Goal: Task Accomplishment & Management: Manage account settings

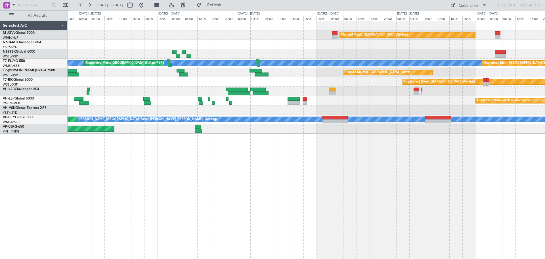
click at [349, 159] on div "Planned Maint [GEOGRAPHIC_DATA] (Seletar) [PERSON_NAME] Unplanned Maint [GEOGRA…" at bounding box center [307, 140] width 478 height 238
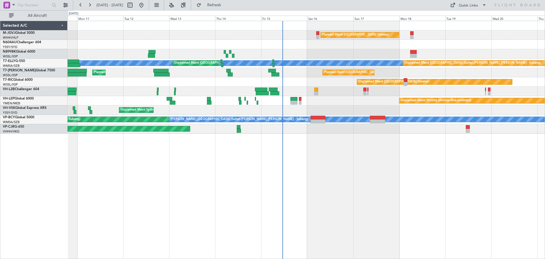
click at [339, 154] on div "Planned Maint [GEOGRAPHIC_DATA] (Seletar) [PERSON_NAME] Unplanned Maint [GEOGRA…" at bounding box center [307, 140] width 478 height 238
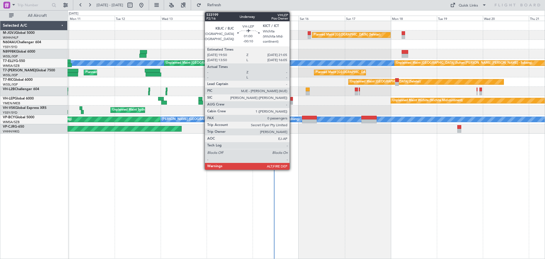
click at [292, 101] on div at bounding box center [292, 103] width 3 height 4
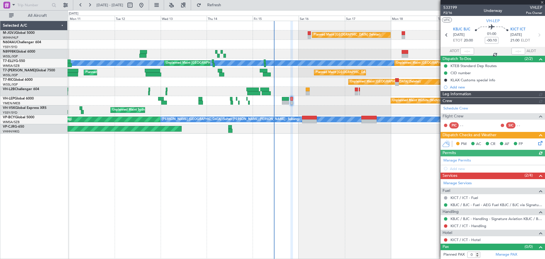
type input "[PERSON_NAME] (LEU)"
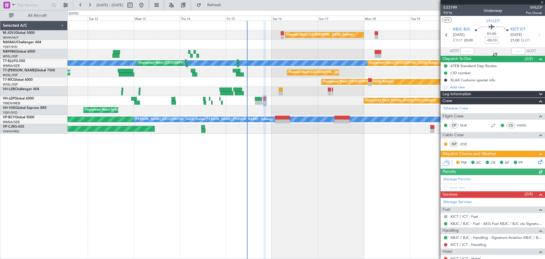
click at [306, 107] on div "Planned Maint [GEOGRAPHIC_DATA] (Seletar) [PERSON_NAME] Unplanned Maint [GEOGRA…" at bounding box center [307, 77] width 478 height 112
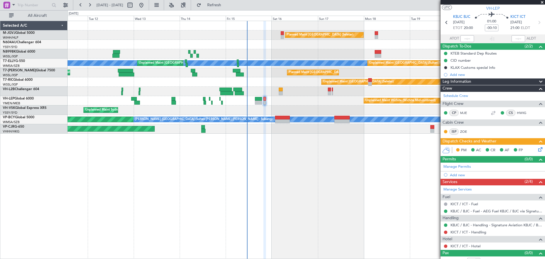
scroll to position [19, 0]
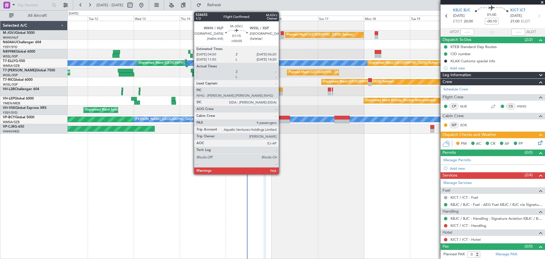
click at [282, 34] on div at bounding box center [282, 33] width 3 height 4
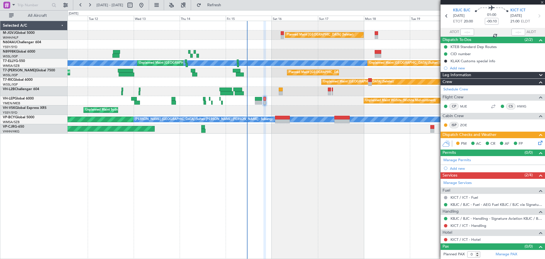
type input "+00:05"
type input "9"
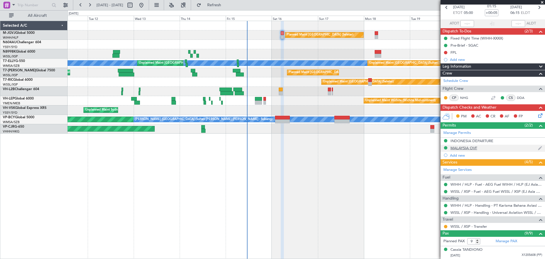
scroll to position [47, 0]
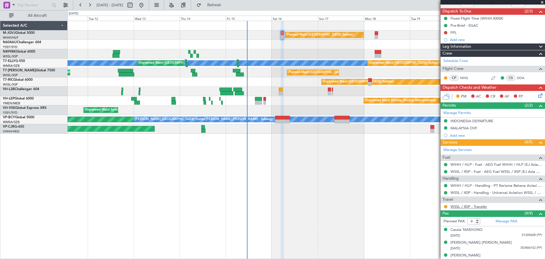
click at [436, 205] on link "WSSL / XSP - Transfer" at bounding box center [469, 206] width 37 height 5
click at [436, 207] on button at bounding box center [445, 206] width 3 height 3
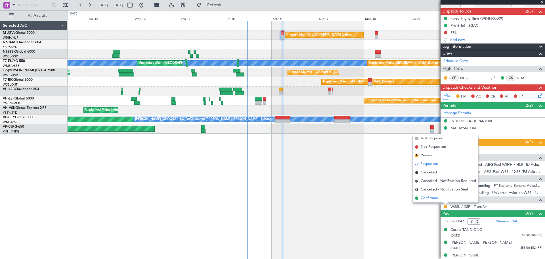
click at [431, 199] on span "Confirmed" at bounding box center [430, 198] width 18 height 6
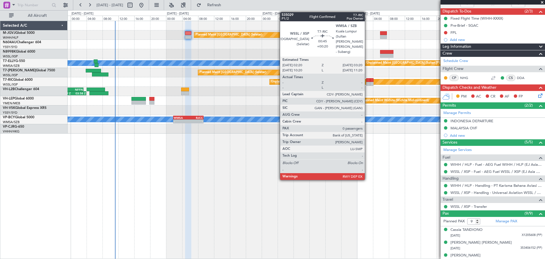
click at [368, 83] on div at bounding box center [368, 84] width 4 height 4
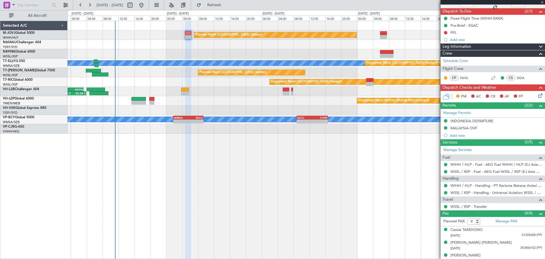
type input "+00:20"
type input "0"
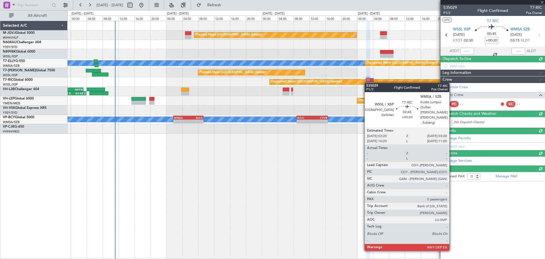
scroll to position [0, 0]
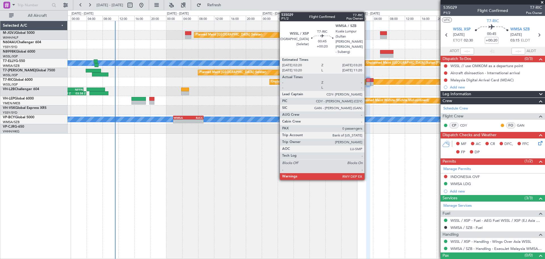
click at [367, 83] on div at bounding box center [368, 84] width 4 height 4
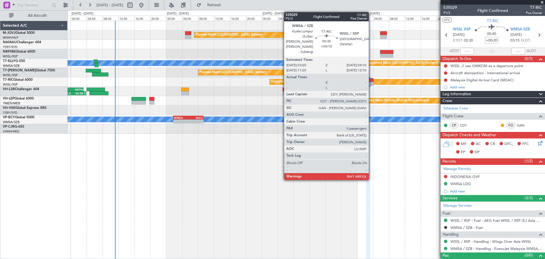
click at [372, 80] on div at bounding box center [371, 80] width 3 height 4
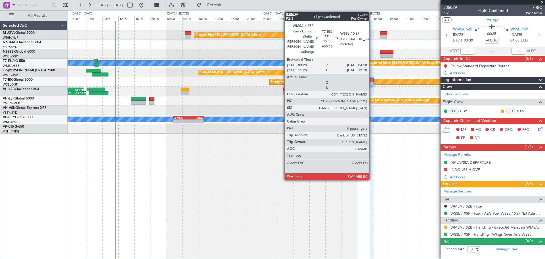
click at [372, 82] on div at bounding box center [371, 84] width 3 height 4
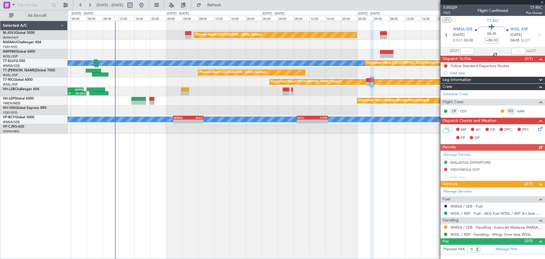
click at [372, 82] on div at bounding box center [371, 84] width 3 height 4
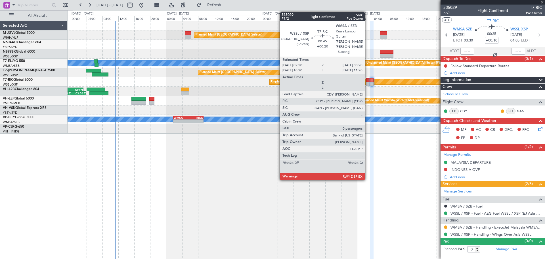
click at [368, 81] on div at bounding box center [368, 80] width 4 height 4
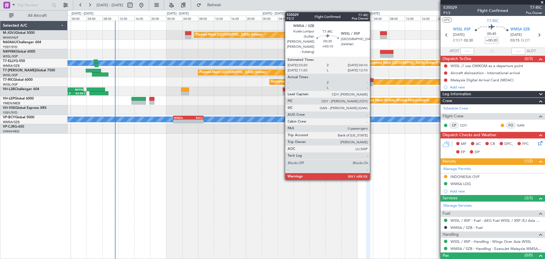
click at [373, 81] on div at bounding box center [371, 80] width 3 height 4
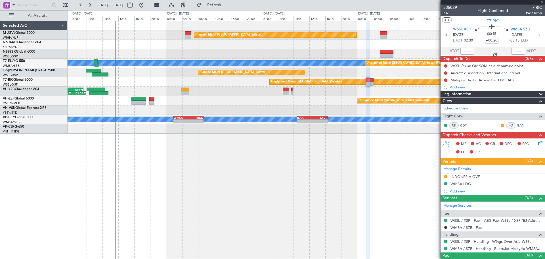
type input "+00:10"
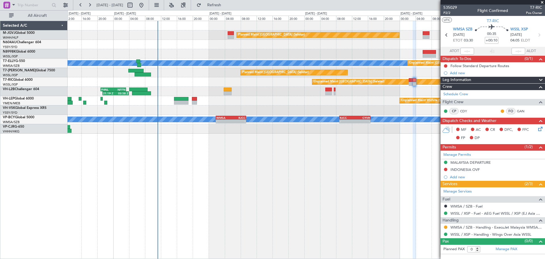
click at [284, 100] on div "Unplanned Maint Wichita (Wichita Mid-continent)" at bounding box center [307, 100] width 478 height 9
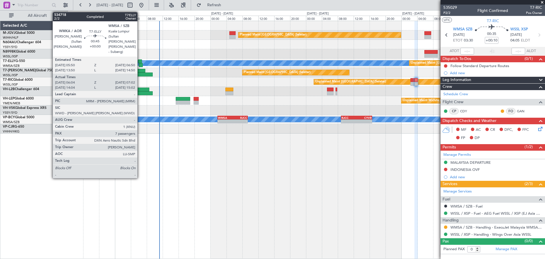
click at [140, 62] on div at bounding box center [140, 61] width 4 height 4
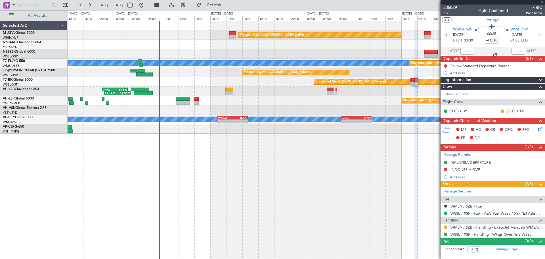
type input "06:14"
type input "06:57"
type input "7"
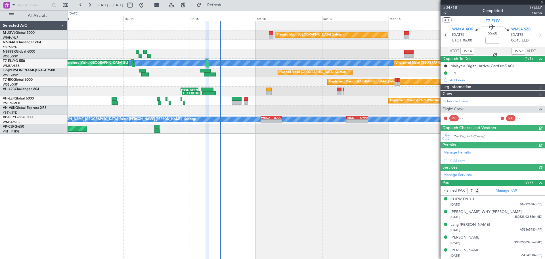
type input "[PERSON_NAME] (EYU)"
type input "F0290"
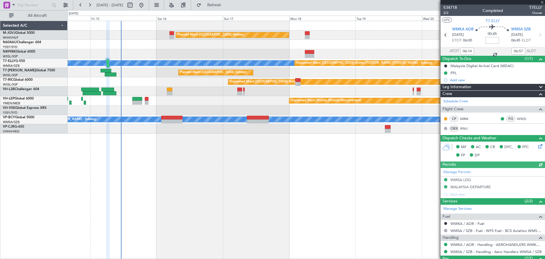
click at [260, 58] on div "Planned Maint [GEOGRAPHIC_DATA] (Seletar) [PERSON_NAME] Unplanned Maint [GEOGRA…" at bounding box center [307, 77] width 478 height 112
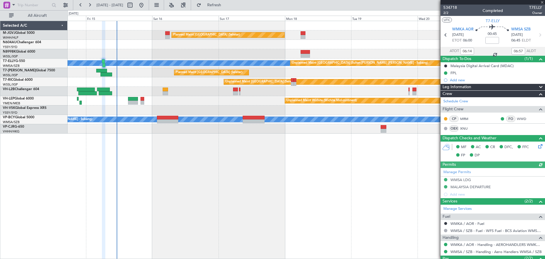
click at [336, 55] on div "Planned Maint [GEOGRAPHIC_DATA] (Seletar) [PERSON_NAME] Unplanned Maint [GEOGRA…" at bounding box center [307, 77] width 478 height 112
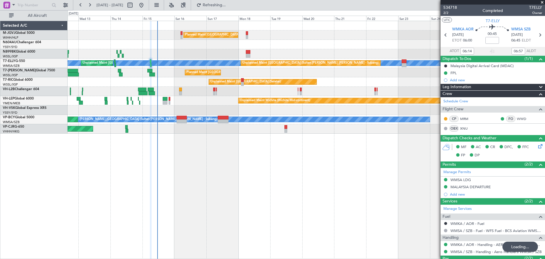
click at [329, 82] on div "Planned Maint [GEOGRAPHIC_DATA] (Seletar) [PERSON_NAME] Unplanned Maint [GEOGRA…" at bounding box center [307, 77] width 478 height 112
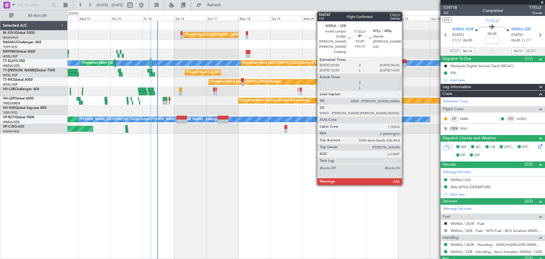
click at [405, 62] on div at bounding box center [404, 61] width 5 height 4
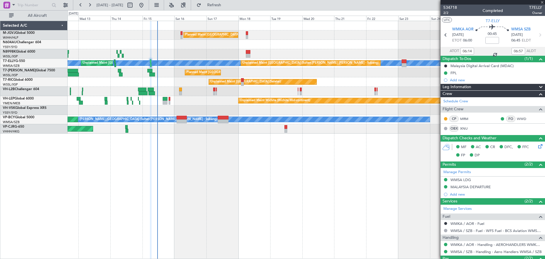
type input "+00:15"
type input "6"
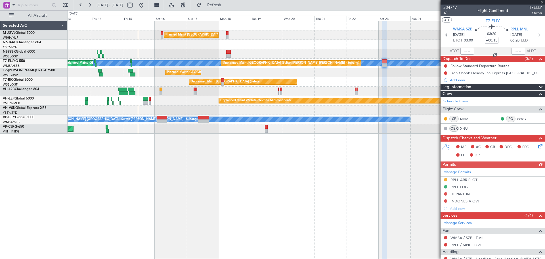
click at [375, 80] on div "Planned Maint [GEOGRAPHIC_DATA] (Seletar) [PERSON_NAME] Unplanned Maint [GEOGRA…" at bounding box center [307, 77] width 478 height 112
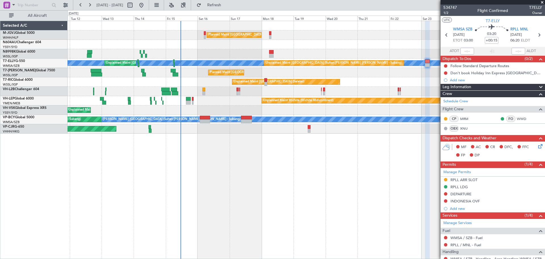
click at [223, 101] on div "Unplanned Maint Wichita (Wichita Mid-continent) [PERSON_NAME] [GEOGRAPHIC_DATA]…" at bounding box center [307, 100] width 478 height 9
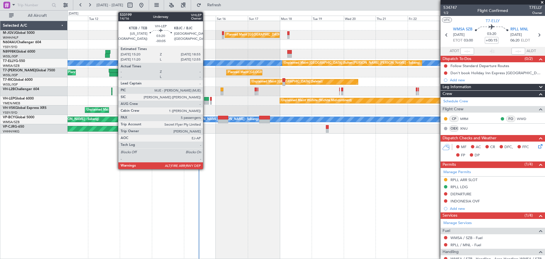
click at [206, 101] on div at bounding box center [206, 103] width 5 height 4
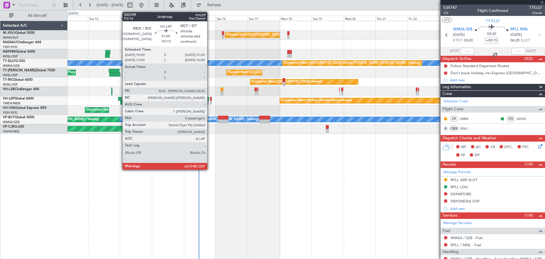
type input "-00:05"
type input "5"
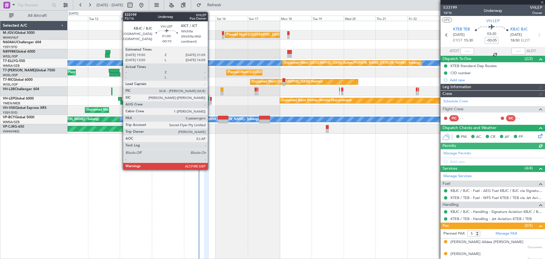
type input "[PERSON_NAME] (LEU)"
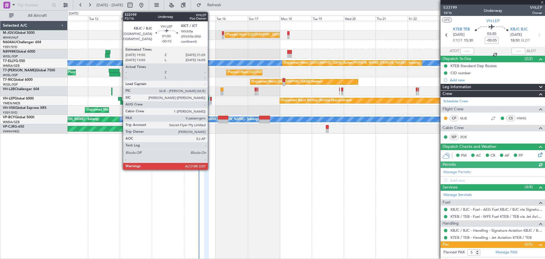
click at [210, 101] on div at bounding box center [211, 103] width 2 height 4
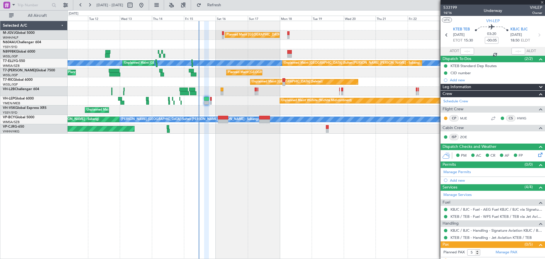
type input "-00:10"
type input "0"
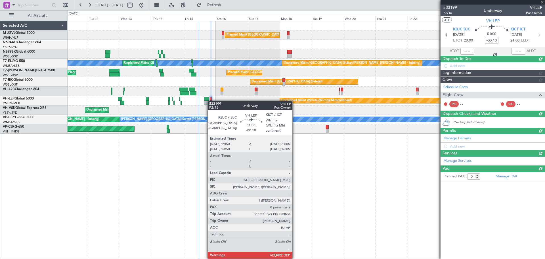
type input "[PERSON_NAME] (LEU)"
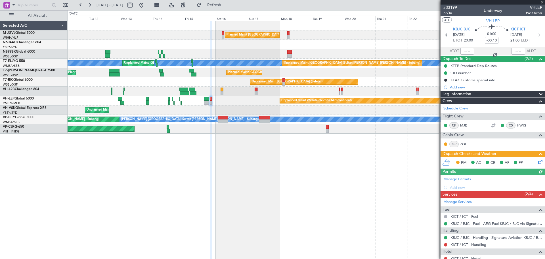
scroll to position [19, 0]
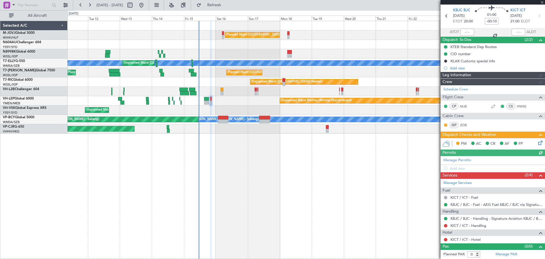
type input "[PERSON_NAME] (LEU)"
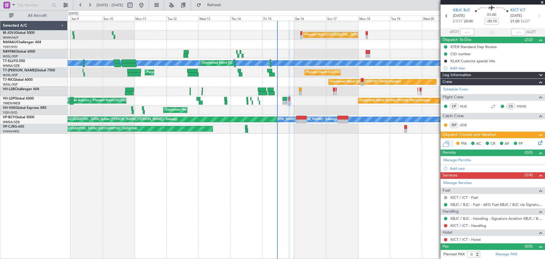
click at [197, 160] on div "Planned Maint [GEOGRAPHIC_DATA] (Seletar) Planned Maint Sydney ([PERSON_NAME] I…" at bounding box center [307, 140] width 478 height 238
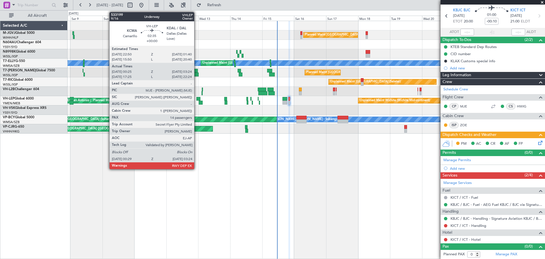
click at [197, 99] on div at bounding box center [199, 99] width 4 height 4
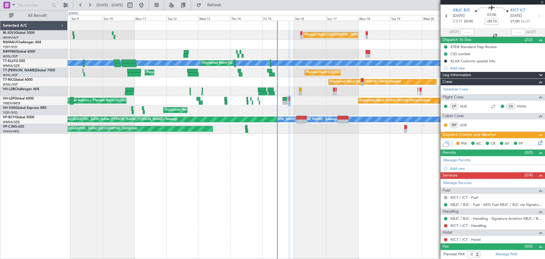
type input "00:35"
type input "03:19"
type input "14"
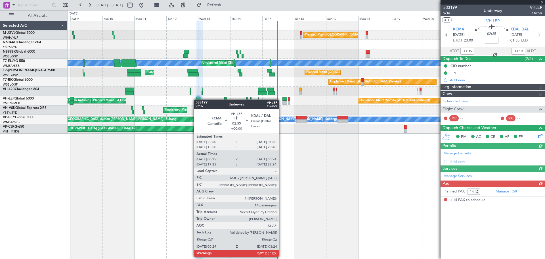
type input "[PERSON_NAME] (LEU)"
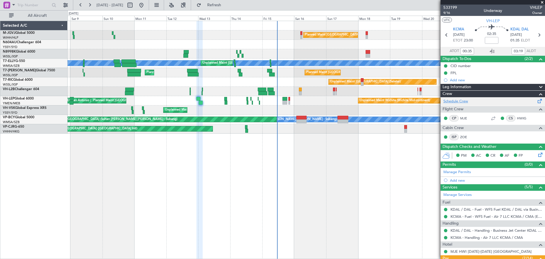
click at [436, 100] on link "Schedule Crew" at bounding box center [456, 102] width 25 height 6
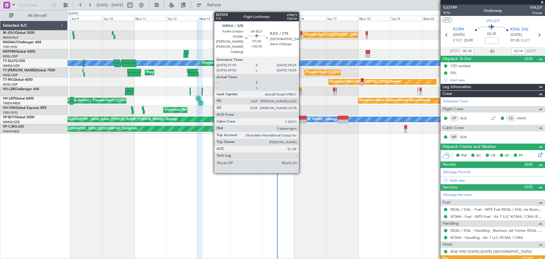
click at [302, 120] on div at bounding box center [302, 121] width 10 height 4
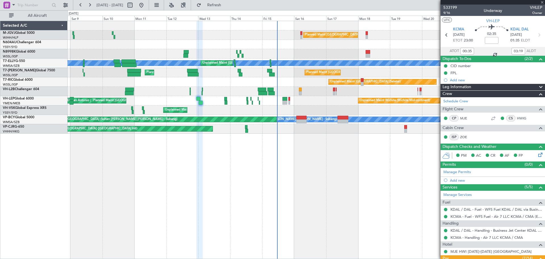
type input "+00:30"
type input "5"
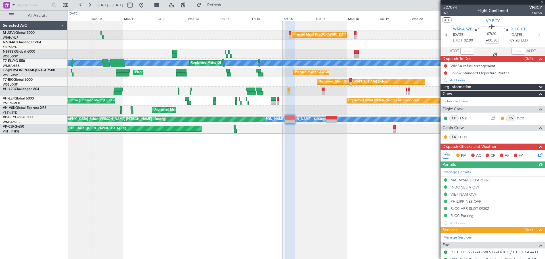
click at [292, 107] on div "Planned Maint [GEOGRAPHIC_DATA] (Seletar) Unplanned Maint [GEOGRAPHIC_DATA] (Su…" at bounding box center [307, 77] width 478 height 112
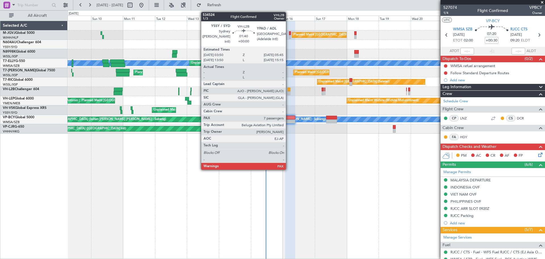
click at [289, 91] on div at bounding box center [289, 89] width 3 height 4
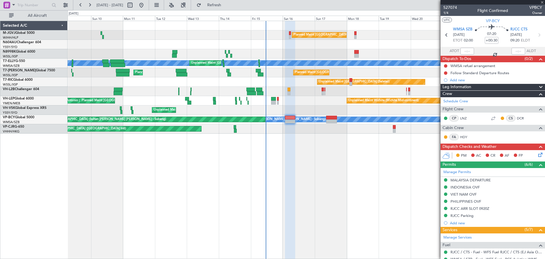
type input "7"
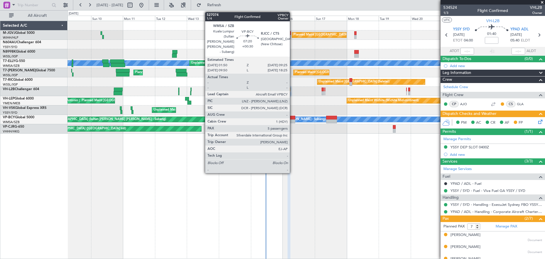
click at [293, 118] on div at bounding box center [290, 118] width 10 height 4
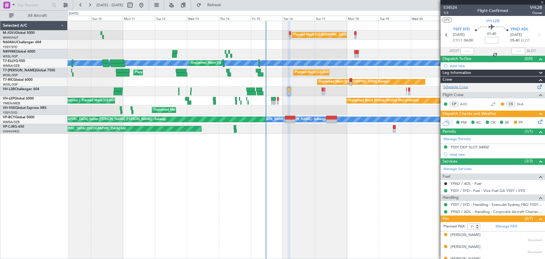
type input "+00:30"
type input "5"
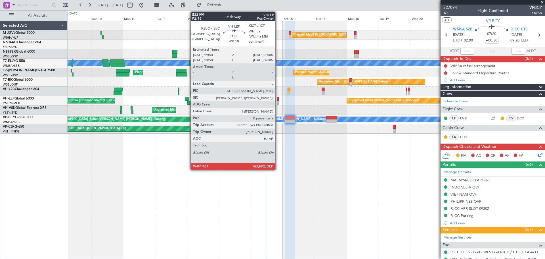
click at [278, 101] on div at bounding box center [278, 103] width 2 height 4
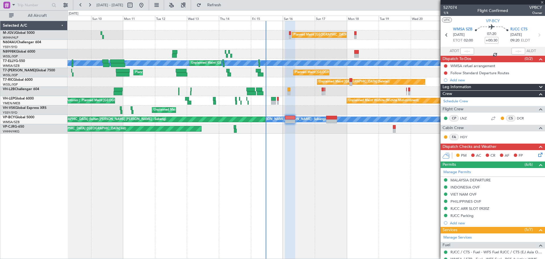
type input "-00:10"
type input "0"
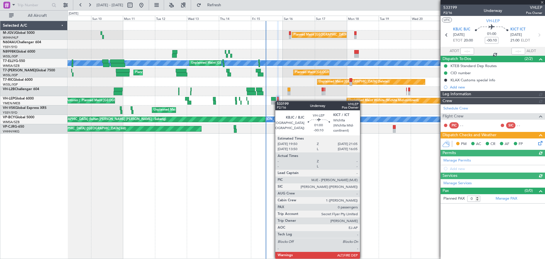
type input "[PERSON_NAME] (LEU)"
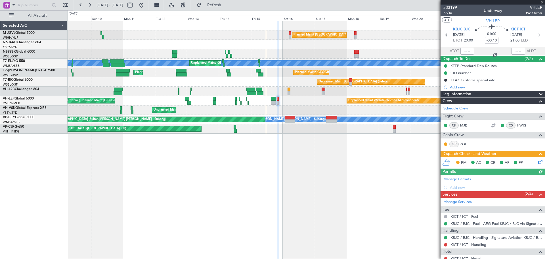
scroll to position [19, 0]
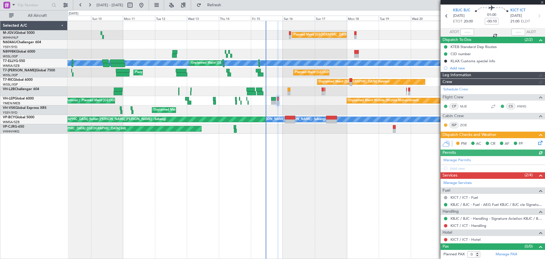
type input "[PERSON_NAME] (LEU)"
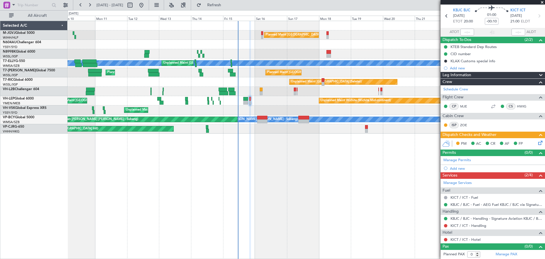
click at [347, 46] on div "Planned Maint [GEOGRAPHIC_DATA] (Seletar) Unplanned Maint [GEOGRAPHIC_DATA] (Su…" at bounding box center [307, 77] width 478 height 112
click at [278, 191] on div "Planned Maint [GEOGRAPHIC_DATA] (Seletar) Unplanned Maint [GEOGRAPHIC_DATA] (Su…" at bounding box center [307, 140] width 478 height 238
click at [436, 207] on link "KICT / ICT - Handling" at bounding box center [469, 225] width 36 height 5
click at [436, 76] on span "Leg Information" at bounding box center [457, 75] width 29 height 7
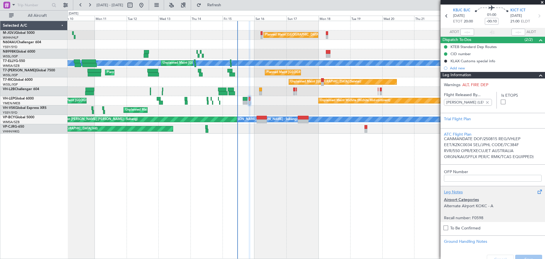
scroll to position [114, 0]
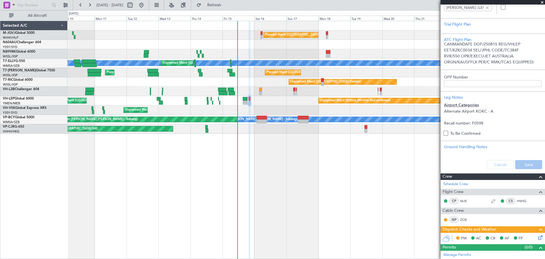
click at [436, 164] on div "Cancel Save" at bounding box center [493, 164] width 105 height 17
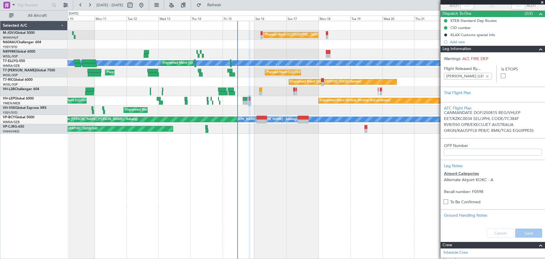
scroll to position [0, 0]
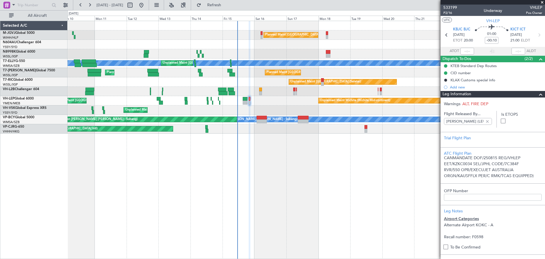
click at [436, 93] on div "Leg Information" at bounding box center [493, 94] width 105 height 7
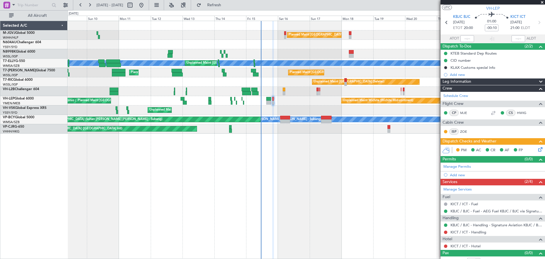
scroll to position [19, 0]
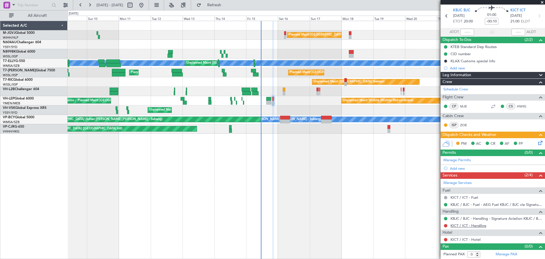
click at [436, 207] on link "KICT / ICT - Handling" at bounding box center [469, 225] width 36 height 5
click at [436, 207] on mat-tooltip-component "Not Requested" at bounding box center [446, 229] width 32 height 15
click at [436, 207] on button at bounding box center [445, 225] width 3 height 3
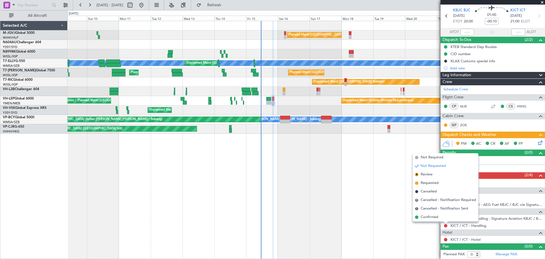
click at [436, 191] on span "Cancelled" at bounding box center [429, 192] width 16 height 6
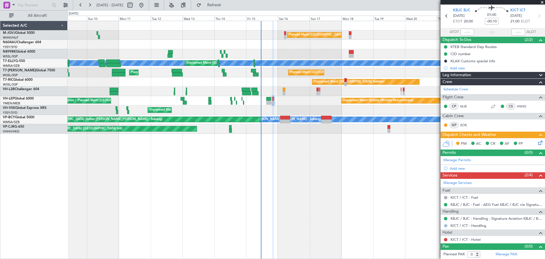
click at [436, 142] on icon at bounding box center [539, 141] width 5 height 5
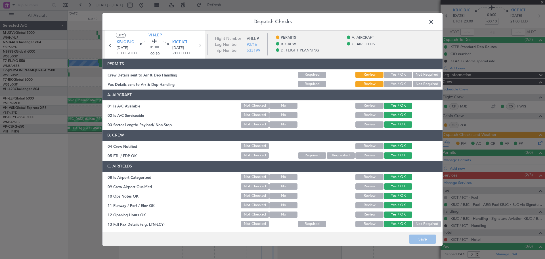
click at [389, 74] on button "Yes / OK" at bounding box center [398, 75] width 28 height 6
click at [391, 85] on button "Yes / OK" at bounding box center [398, 84] width 28 height 6
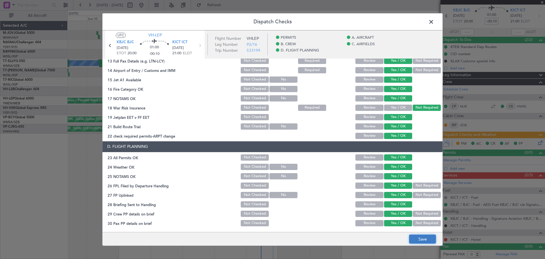
click at [420, 207] on button "Save" at bounding box center [422, 238] width 27 height 9
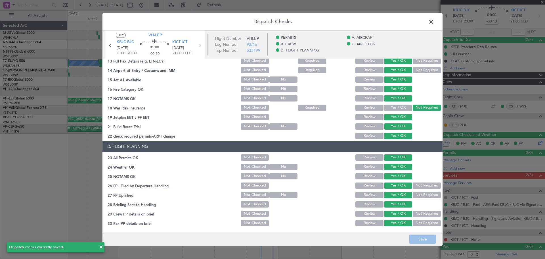
click at [434, 20] on span at bounding box center [434, 23] width 0 height 11
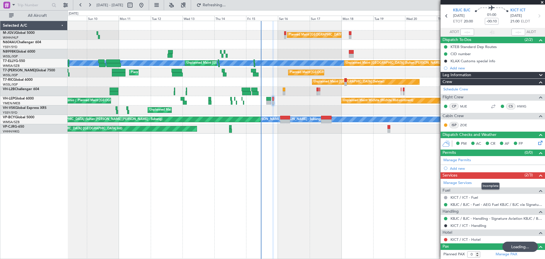
scroll to position [0, 0]
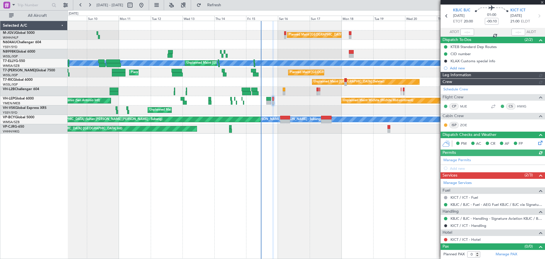
type input "[PERSON_NAME] (LEU)"
click at [280, 143] on div "Planned Maint [GEOGRAPHIC_DATA] (Seletar) Unplanned Maint [GEOGRAPHIC_DATA] (Su…" at bounding box center [307, 140] width 478 height 238
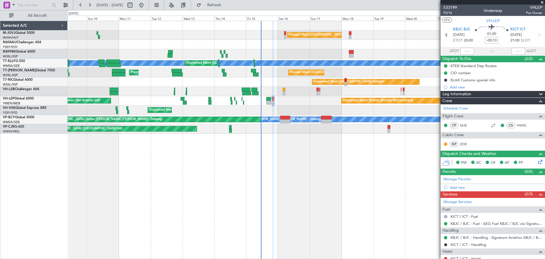
click at [282, 48] on div at bounding box center [307, 44] width 478 height 9
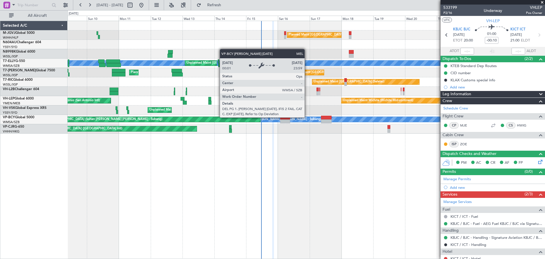
click at [307, 117] on div "[PERSON_NAME] [GEOGRAPHIC_DATA] (Sultan [PERSON_NAME] [PERSON_NAME] - Subang)" at bounding box center [358, 119] width 350 height 5
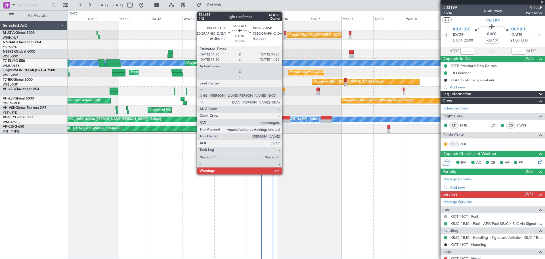
click at [285, 34] on div at bounding box center [285, 33] width 2 height 4
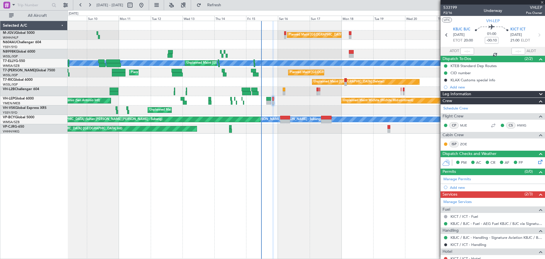
type input "+00:05"
type input "9"
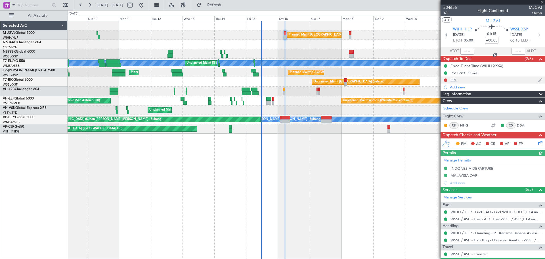
click at [436, 82] on div "FPL" at bounding box center [454, 80] width 6 height 5
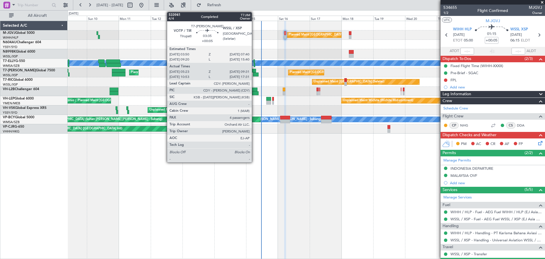
click at [255, 75] on div at bounding box center [256, 74] width 6 height 4
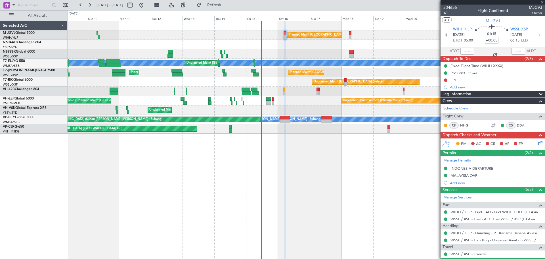
type input "05:33"
type input "09:26"
type input "4"
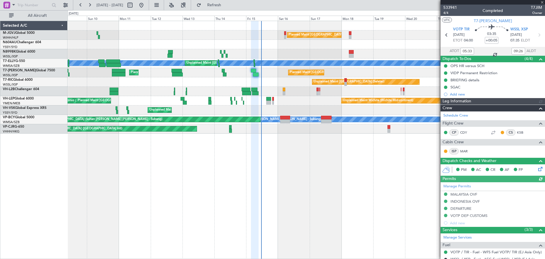
type input "[PERSON_NAME] (EYU)"
type input "F0250"
click at [65, 7] on button at bounding box center [65, 5] width 9 height 9
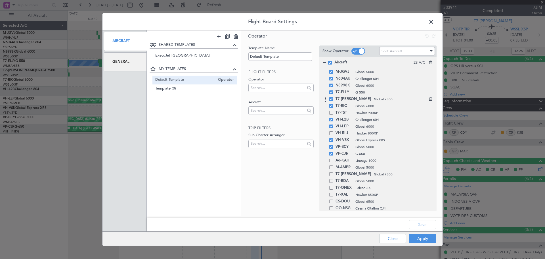
click at [332, 99] on span at bounding box center [332, 99] width 4 height 4
click at [333, 97] on input "checkbox" at bounding box center [333, 97] width 0 height 0
click at [331, 118] on span at bounding box center [332, 120] width 4 height 4
click at [333, 118] on input "checkbox" at bounding box center [333, 118] width 0 height 0
click at [423, 207] on button "Save" at bounding box center [422, 224] width 27 height 9
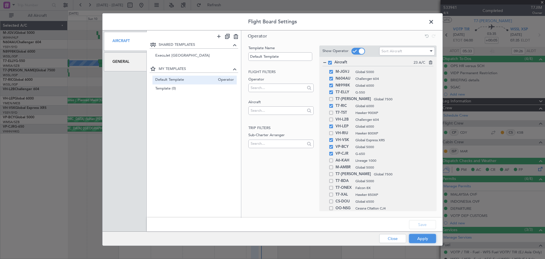
click at [423, 207] on button "Apply" at bounding box center [422, 238] width 27 height 9
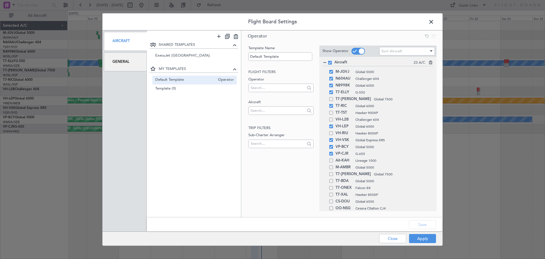
type input "0"
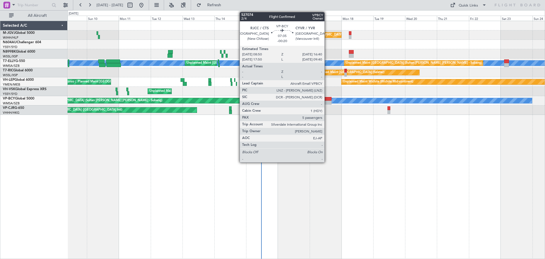
click at [327, 101] on div at bounding box center [326, 103] width 11 height 4
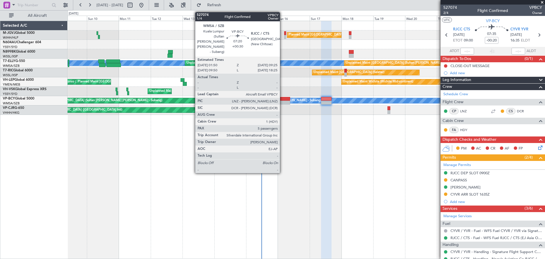
click at [283, 99] on div at bounding box center [285, 99] width 10 height 4
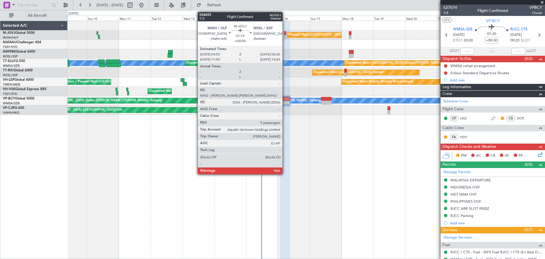
click at [285, 37] on div at bounding box center [285, 37] width 2 height 4
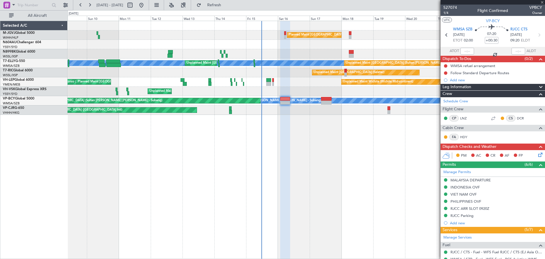
type input "+00:05"
type input "9"
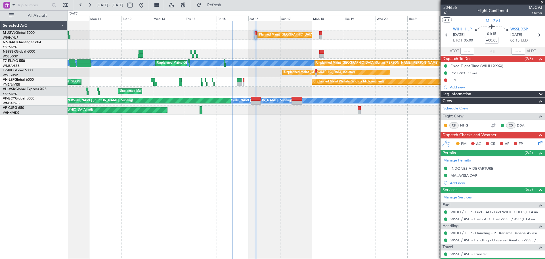
click at [247, 161] on div "Planned Maint [GEOGRAPHIC_DATA] (Seletar) [PERSON_NAME] Unplanned Maint [GEOGRA…" at bounding box center [307, 140] width 478 height 238
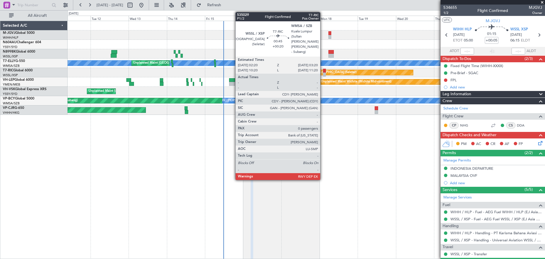
click at [323, 71] on div at bounding box center [324, 71] width 2 height 4
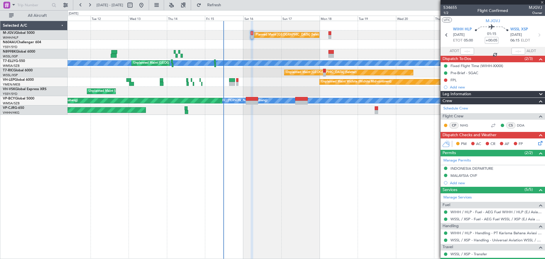
type input "+00:20"
type input "0"
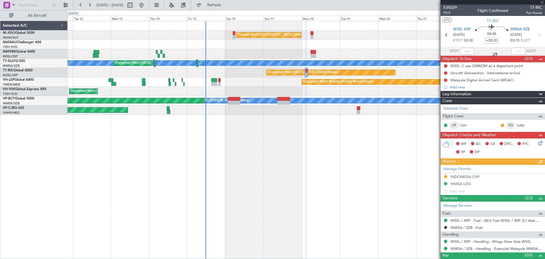
click at [293, 88] on div "Planned Maint [GEOGRAPHIC_DATA] (Seletar) Unplanned Maint [GEOGRAPHIC_DATA] (Su…" at bounding box center [307, 68] width 478 height 94
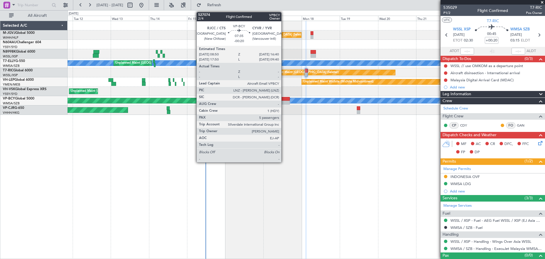
click at [284, 100] on div at bounding box center [284, 99] width 12 height 4
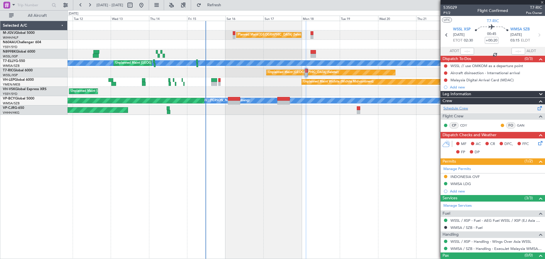
type input "-00:20"
type input "5"
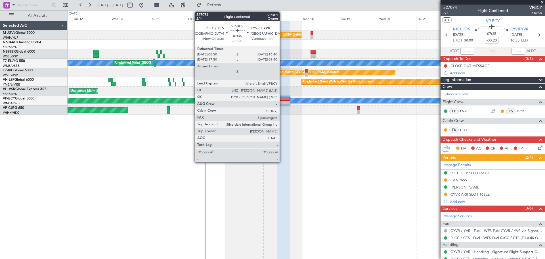
click at [282, 101] on div at bounding box center [284, 103] width 12 height 4
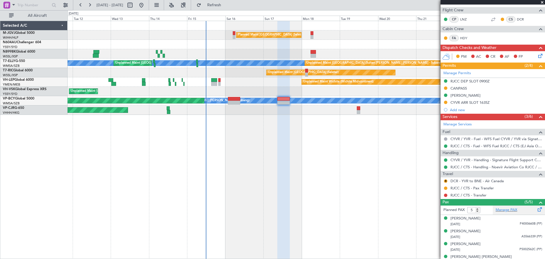
scroll to position [111, 0]
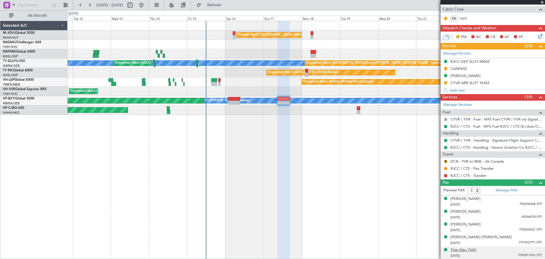
click at [436, 207] on div "Thee Kian TIAH" at bounding box center [464, 250] width 26 height 6
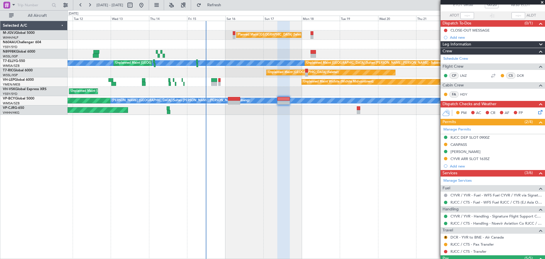
scroll to position [0, 0]
